Goal: Find specific page/section: Find specific page/section

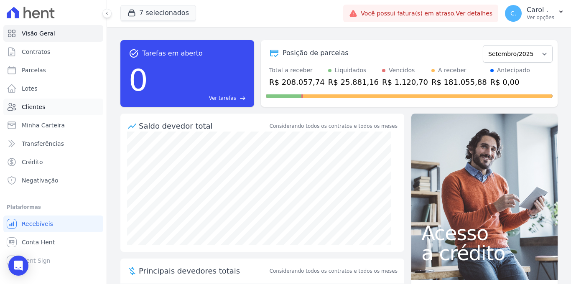
click at [29, 103] on span "Clientes" at bounding box center [33, 107] width 23 height 8
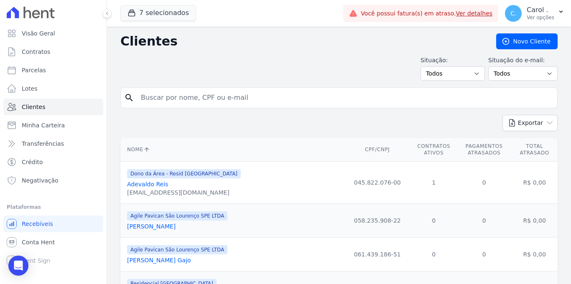
click at [293, 115] on div "Exportar PDF CSV Dimob 2024" at bounding box center [338, 126] width 437 height 23
click at [292, 96] on input "search" at bounding box center [345, 97] width 418 height 17
type input "[PERSON_NAME]"
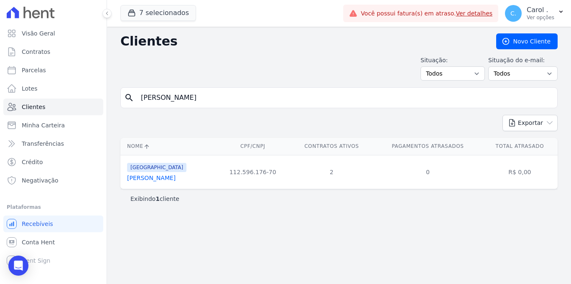
click at [149, 175] on link "[PERSON_NAME]" at bounding box center [151, 178] width 48 height 7
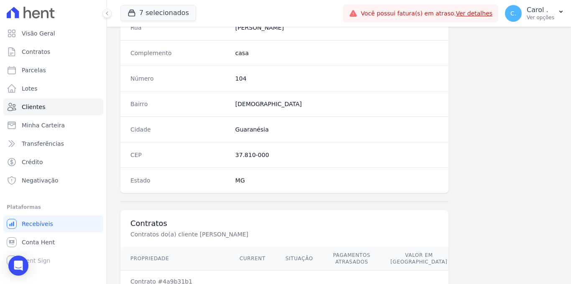
scroll to position [543, 0]
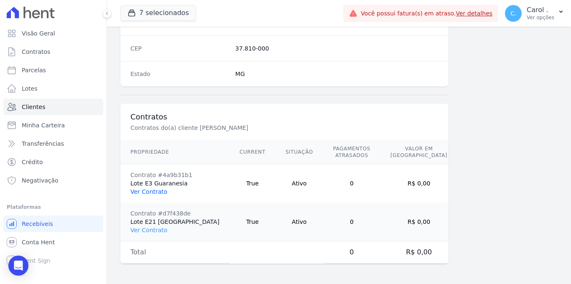
click at [141, 192] on link "Ver Contrato" at bounding box center [148, 192] width 37 height 7
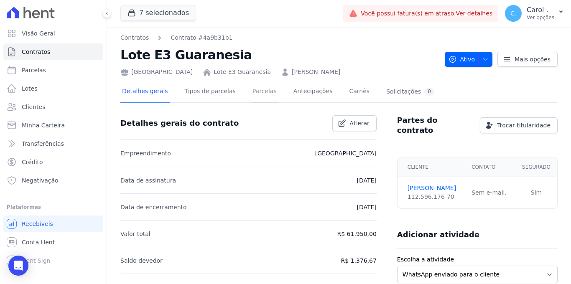
click at [254, 98] on link "Parcelas" at bounding box center [265, 92] width 28 height 22
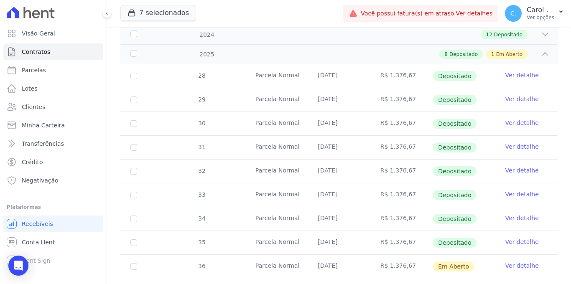
scroll to position [190, 0]
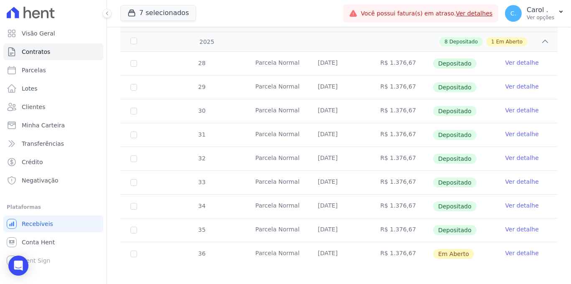
click at [518, 250] on link "Ver detalhe" at bounding box center [521, 253] width 33 height 8
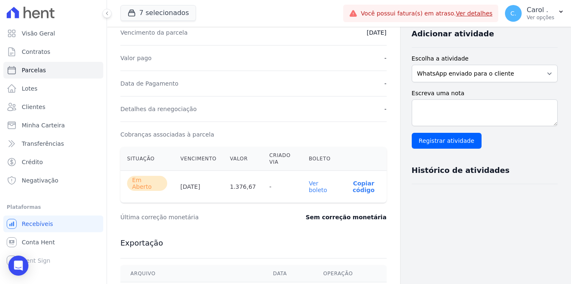
scroll to position [184, 0]
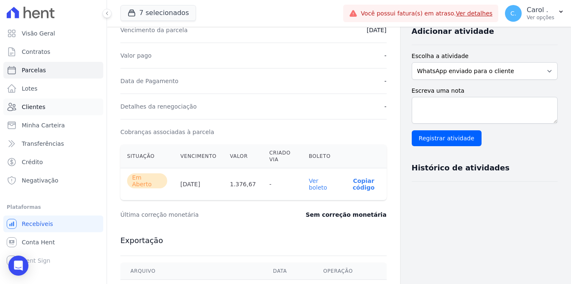
click at [35, 107] on span "Clientes" at bounding box center [33, 107] width 23 height 8
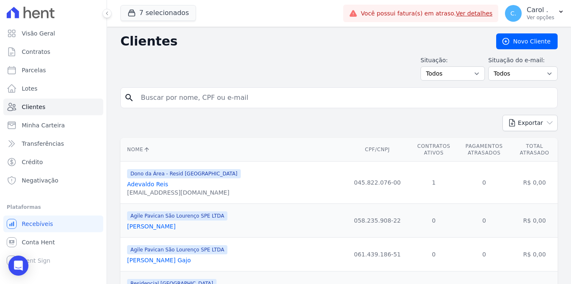
click at [176, 99] on input "search" at bounding box center [345, 97] width 418 height 17
type input "[DEMOGRAPHIC_DATA]"
